Goal: Information Seeking & Learning: Find specific page/section

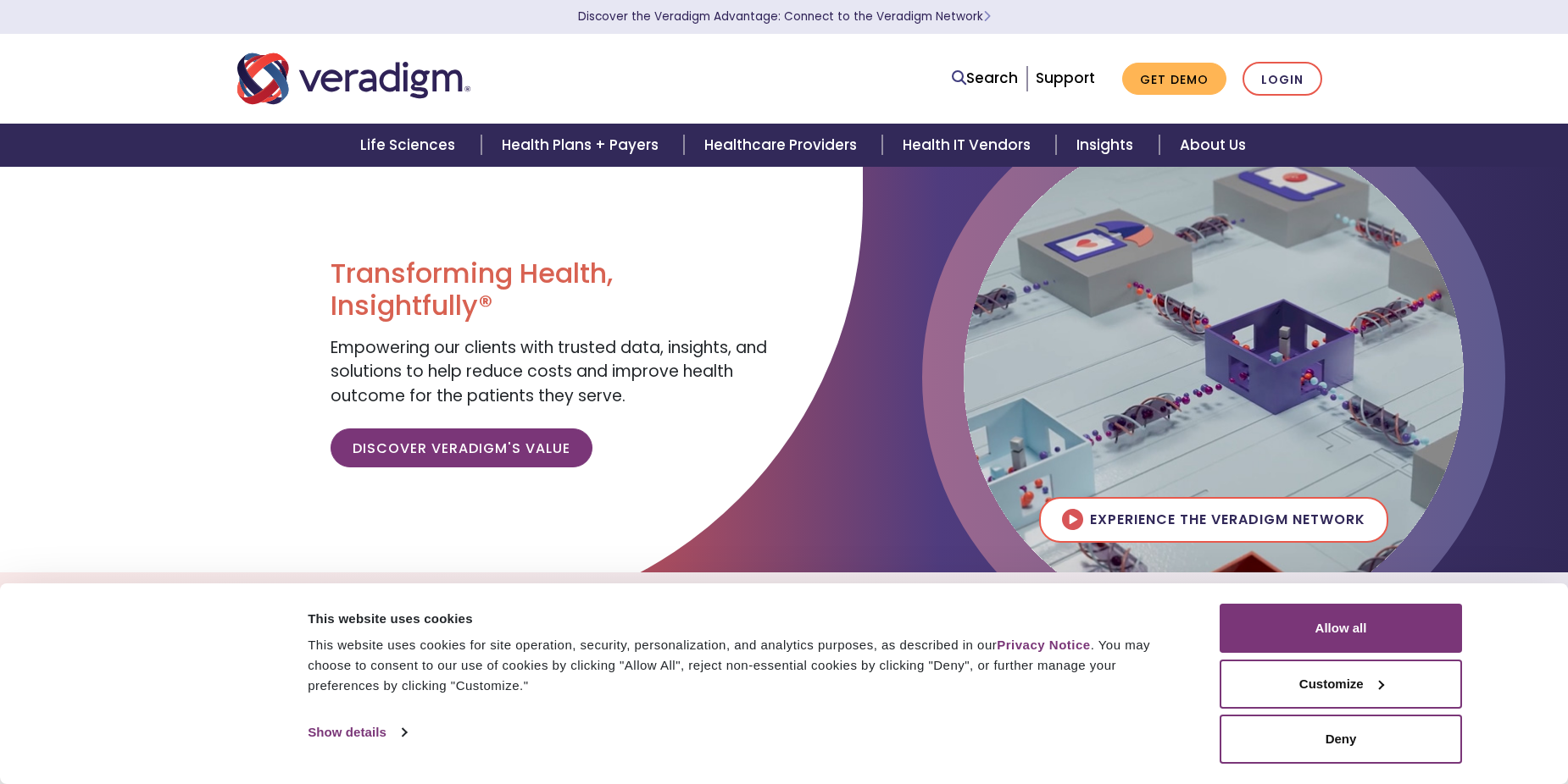
click at [994, 76] on link "Search" at bounding box center [984, 78] width 66 height 23
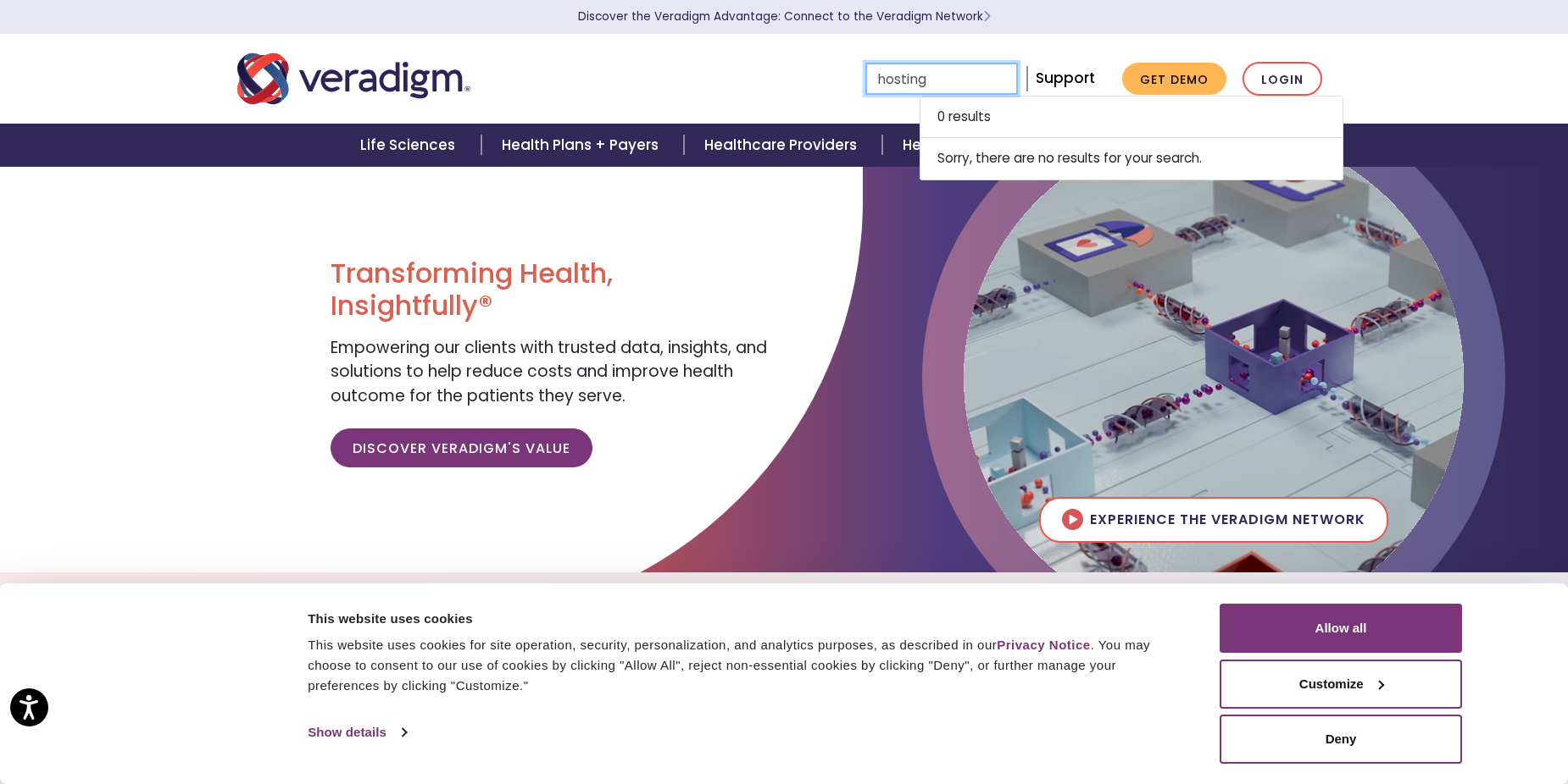
type input "hosting"
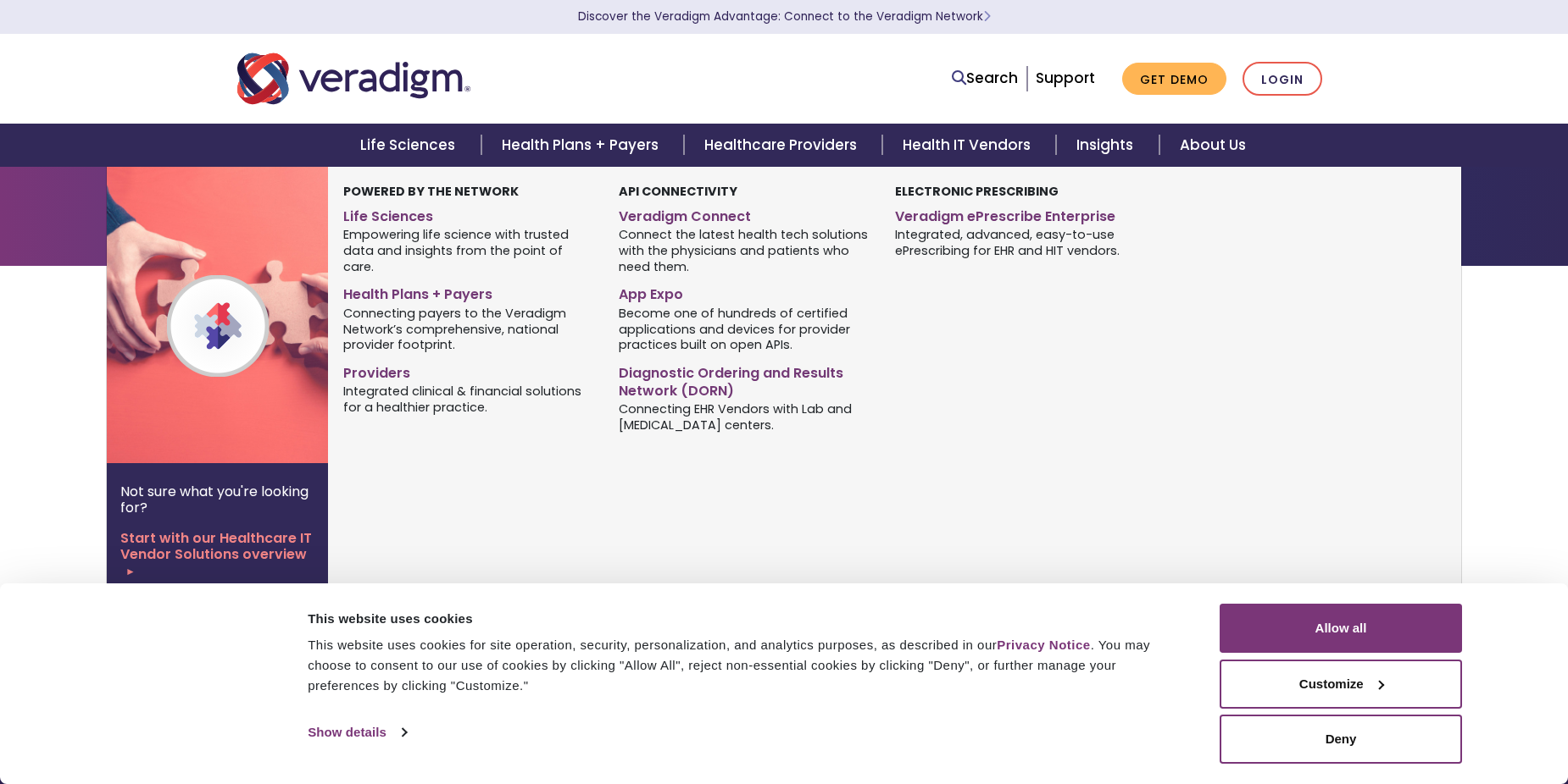
type input "hosting"
